Goal: Navigation & Orientation: Understand site structure

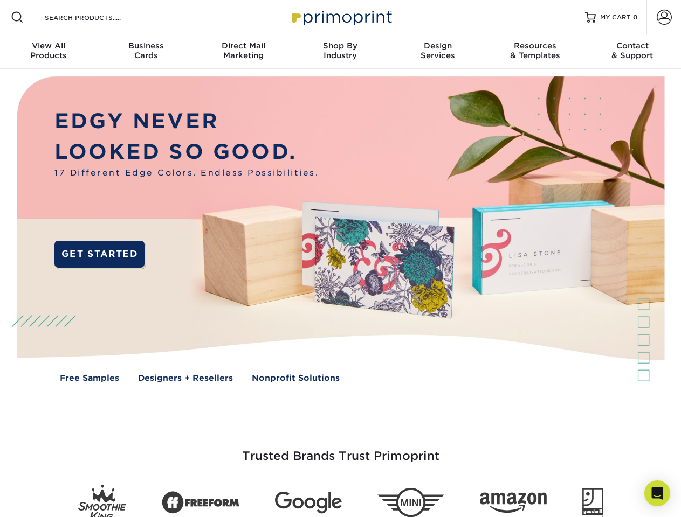
click at [340, 259] on img at bounding box center [340, 237] width 674 height 337
click at [17, 17] on span at bounding box center [17, 17] width 13 height 13
click at [663, 17] on span at bounding box center [663, 17] width 15 height 15
click at [49, 52] on div "View All Products" at bounding box center [48, 50] width 97 height 19
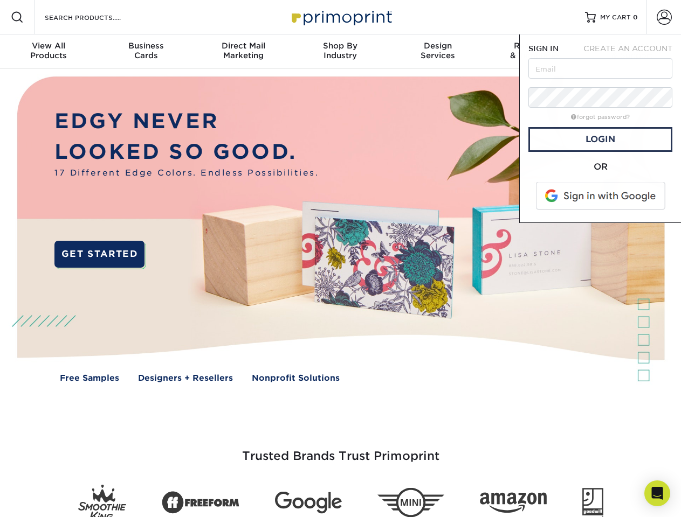
click at [146, 52] on div "Business Cards" at bounding box center [145, 50] width 97 height 19
click at [243, 52] on div "Direct Mail Marketing" at bounding box center [243, 50] width 97 height 19
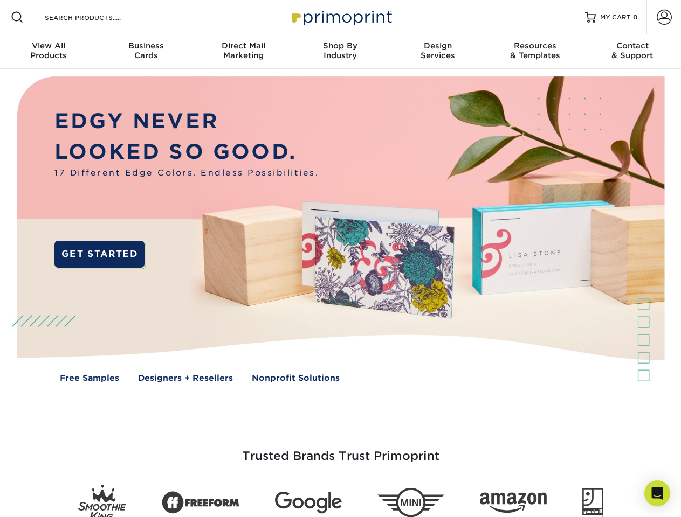
click at [340, 52] on div "Shop By Industry" at bounding box center [340, 50] width 97 height 19
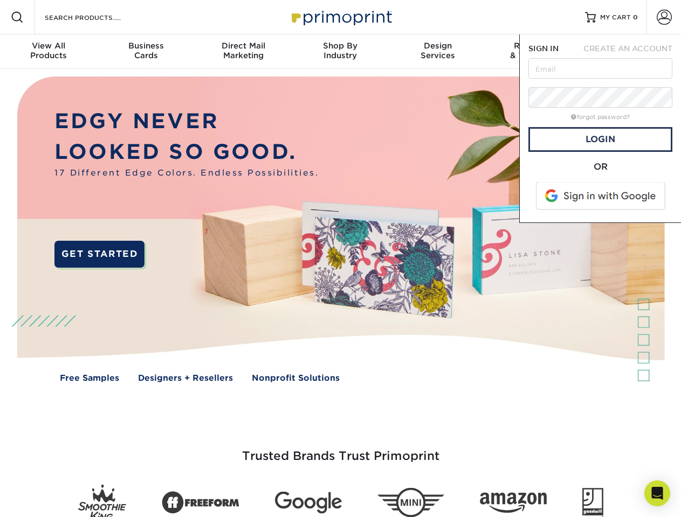
click at [438, 52] on div "Design Services" at bounding box center [437, 50] width 97 height 19
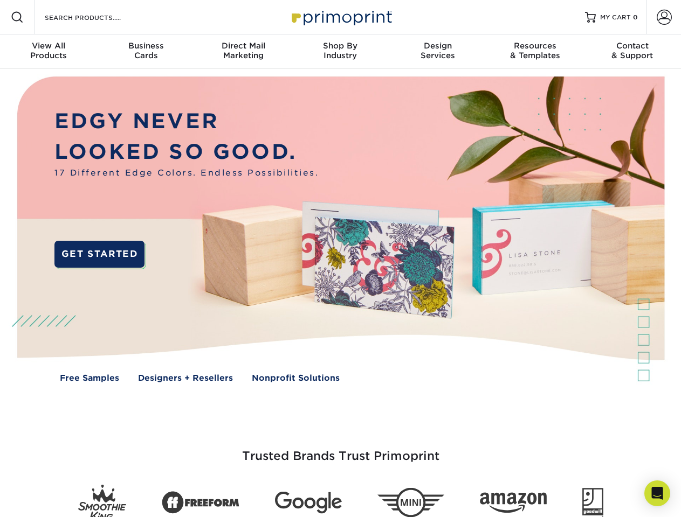
click at [535, 52] on span "SIGN IN" at bounding box center [543, 48] width 30 height 9
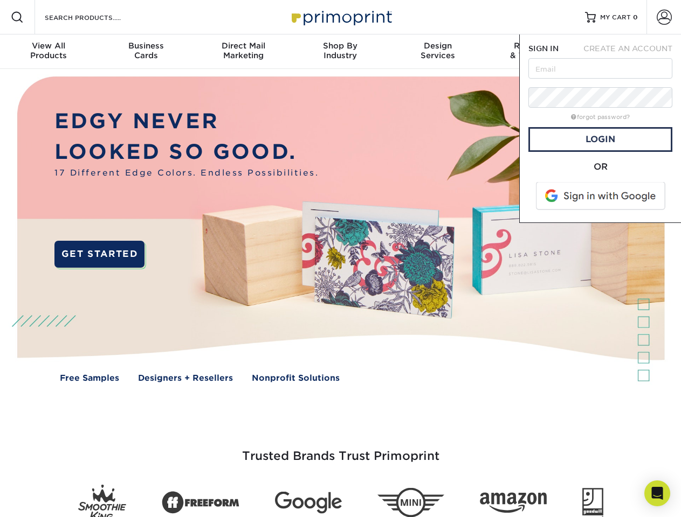
click at [632, 52] on div "Contact & Support" at bounding box center [632, 50] width 97 height 19
